Goal: Transaction & Acquisition: Obtain resource

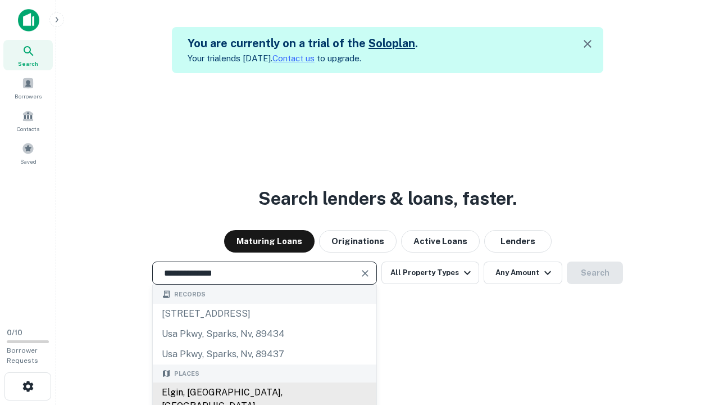
click at [264, 392] on div "Elgin, [GEOGRAPHIC_DATA], [GEOGRAPHIC_DATA]" at bounding box center [265, 399] width 224 height 34
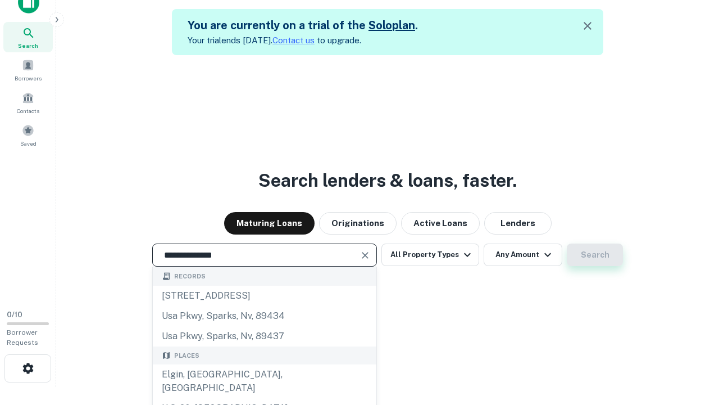
type input "**********"
click at [567, 243] on button "Search" at bounding box center [595, 254] width 56 height 22
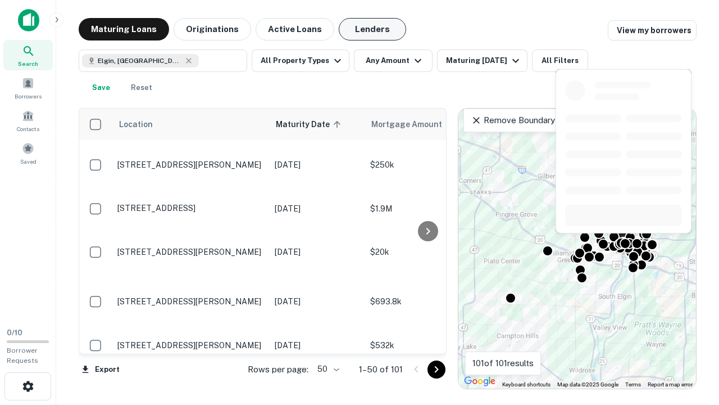
click at [373, 29] on button "Lenders" at bounding box center [372, 29] width 67 height 22
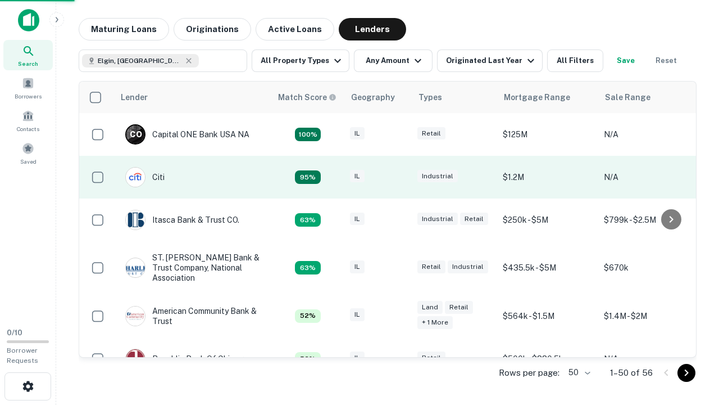
click at [399, 177] on div "IL" at bounding box center [378, 177] width 56 height 15
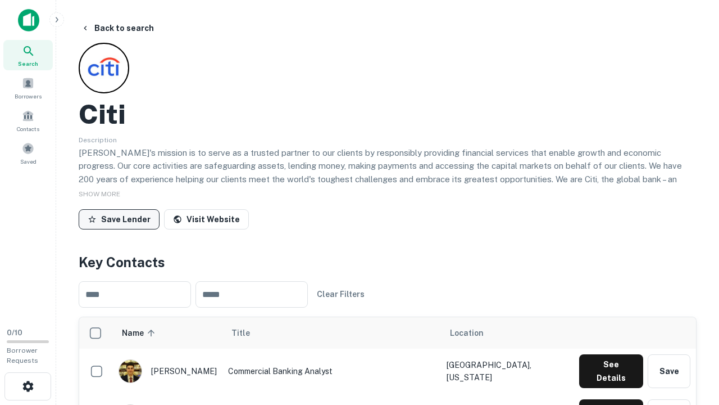
click at [119, 219] on button "Save Lender" at bounding box center [119, 219] width 81 height 20
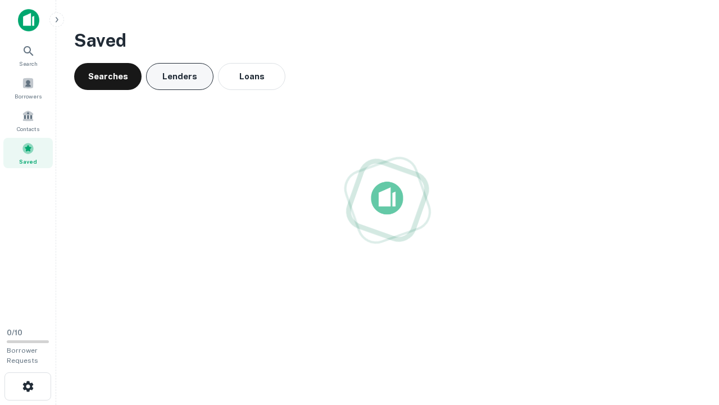
click at [180, 76] on button "Lenders" at bounding box center [179, 76] width 67 height 27
